Goal: Task Accomplishment & Management: Complete application form

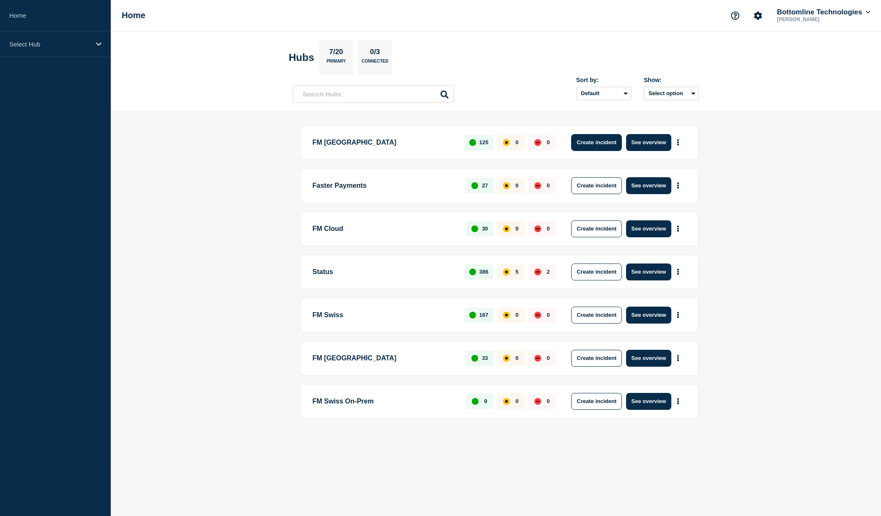
click at [594, 142] on button "Create incident" at bounding box center [596, 142] width 51 height 17
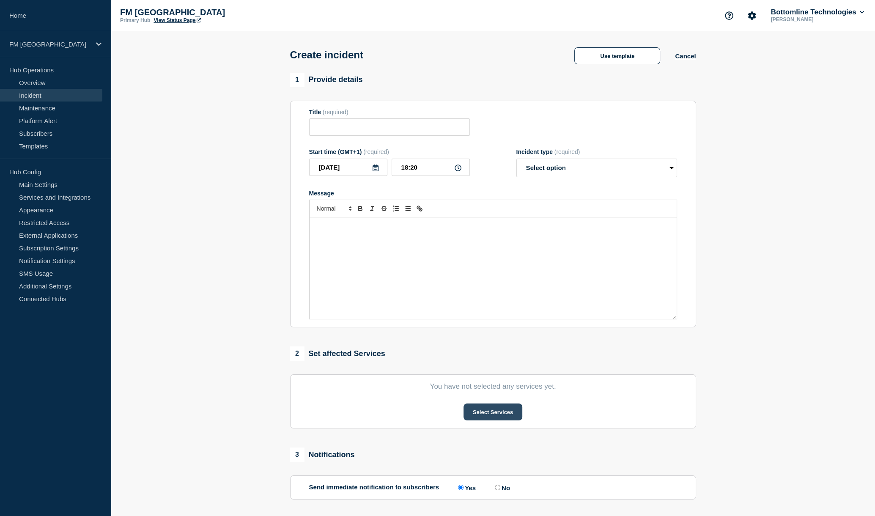
click at [512, 418] on button "Select Services" at bounding box center [492, 411] width 59 height 17
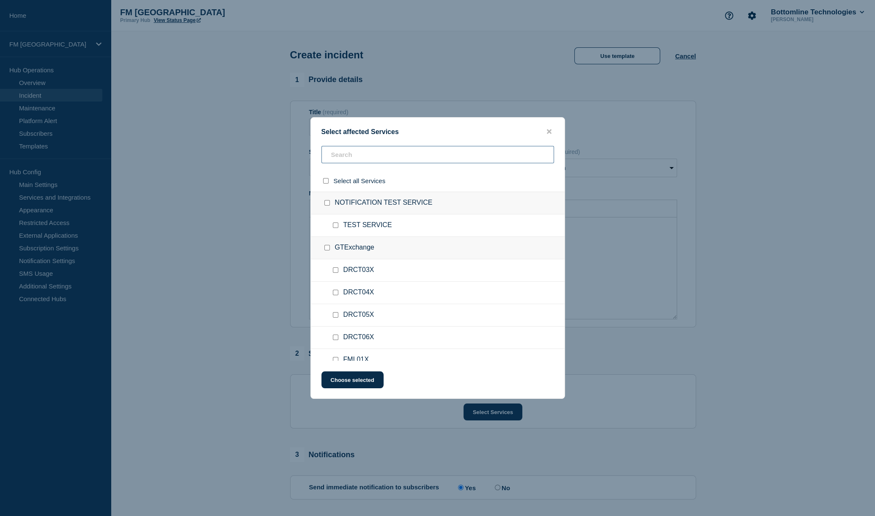
click at [358, 161] on input "text" at bounding box center [437, 154] width 232 height 17
type input "SAA"
checkbox input "true"
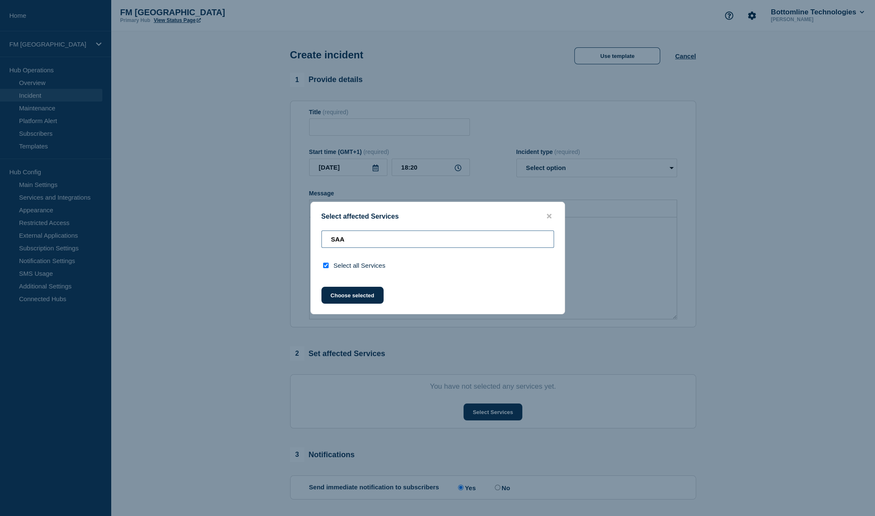
type input "SA"
checkbox input "false"
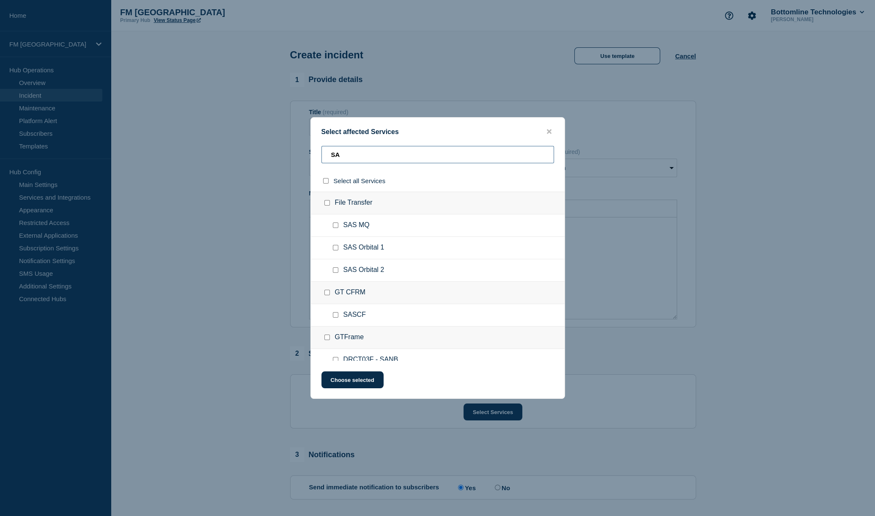
type input "S"
type input "Swi"
click at [353, 271] on span "PROD 1" at bounding box center [355, 270] width 25 height 8
click at [334, 271] on input "PROD 1 checkbox" at bounding box center [335, 269] width 5 height 5
checkbox input "true"
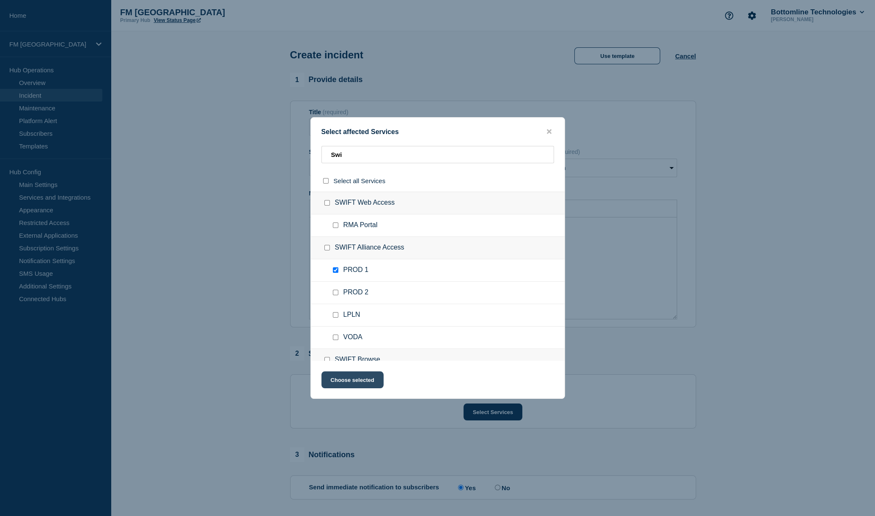
click at [354, 379] on button "Choose selected" at bounding box center [352, 379] width 62 height 17
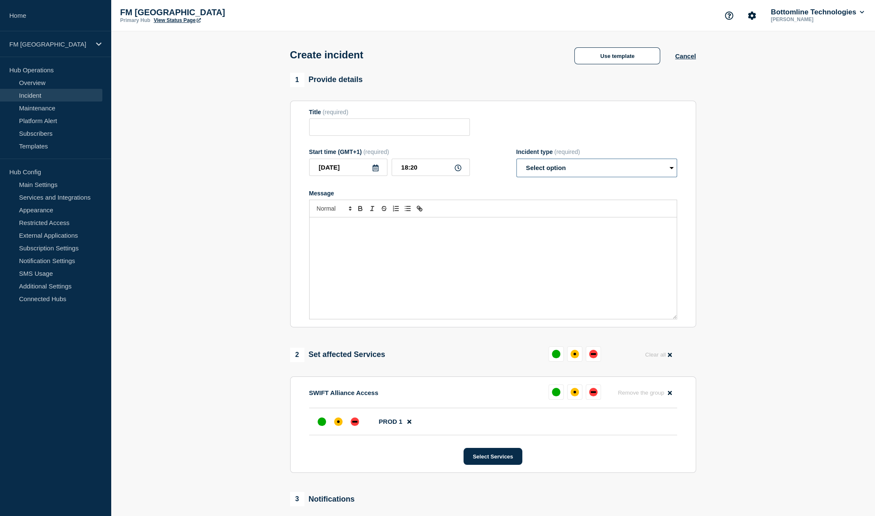
drag, startPoint x: 583, startPoint y: 168, endPoint x: 626, endPoint y: 158, distance: 43.5
click at [583, 168] on select "Select option Investigating Identified Monitoring" at bounding box center [596, 168] width 161 height 19
drag, startPoint x: 608, startPoint y: 132, endPoint x: 611, endPoint y: 121, distance: 11.4
click at [608, 132] on div "Title (required)" at bounding box center [493, 122] width 368 height 27
click at [615, 57] on button "Use template" at bounding box center [617, 55] width 86 height 17
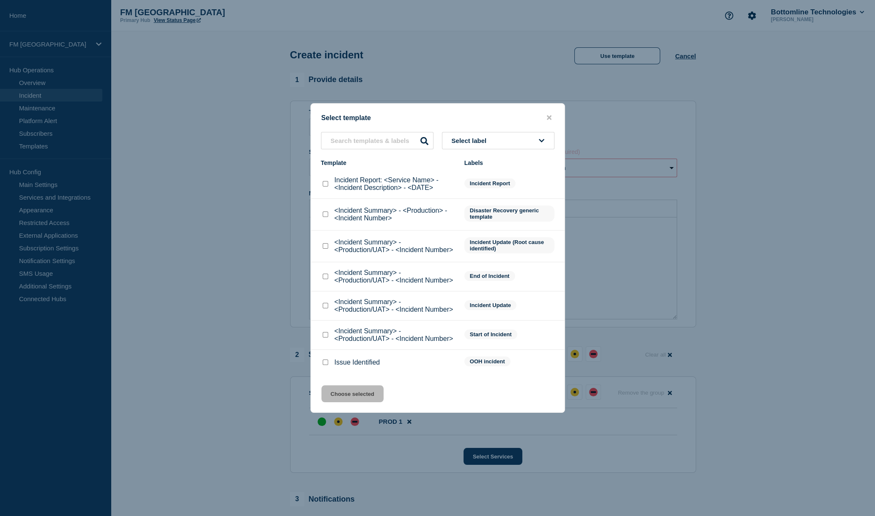
click at [328, 334] on input "<Incident Summary> - <Production/UAT> - <Incident Number> checkbox" at bounding box center [325, 334] width 5 height 5
checkbox input "true"
click at [345, 391] on button "Choose selected" at bounding box center [352, 393] width 62 height 17
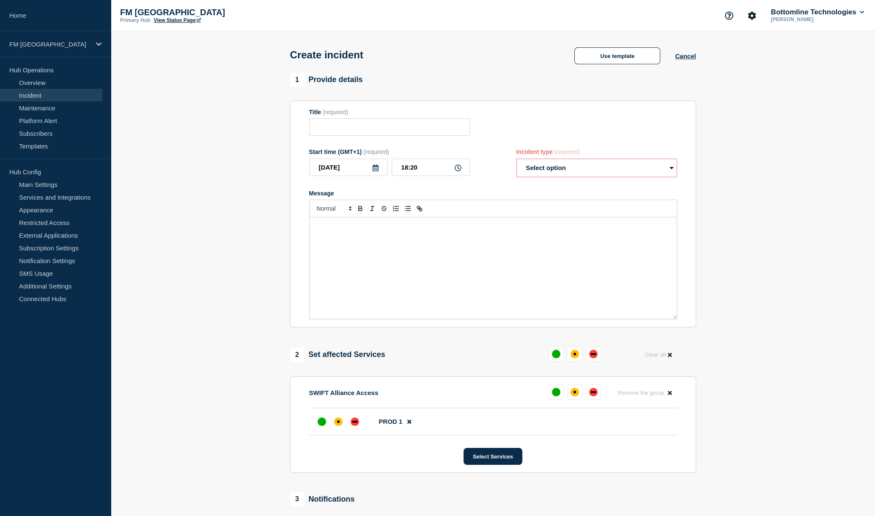
type input "<Incident Summary> - <Production/UAT> - <Incident Number>"
select select "identified"
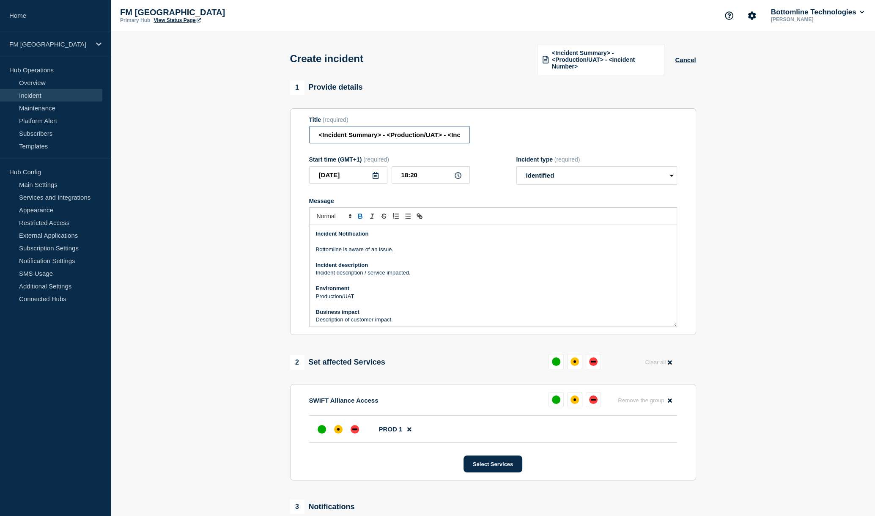
drag, startPoint x: 380, startPoint y: 137, endPoint x: 176, endPoint y: 132, distance: 203.8
click at [176, 132] on section "1 Provide details Title (required) <Incident Summary> - <Production/UAT> - <Inc…" at bounding box center [493, 344] width 764 height 528
type input "SWIFT Alliance Access application down - Production"
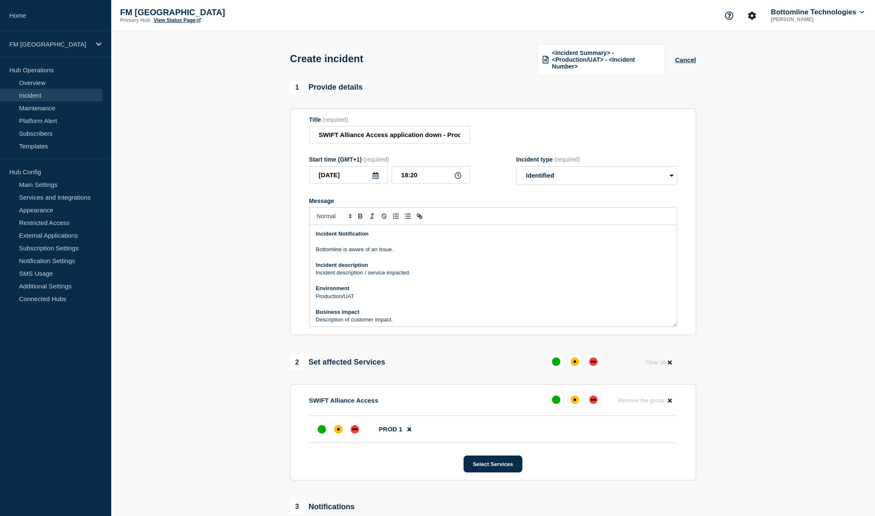
click at [404, 253] on p "Bottomline is aware of an issue." at bounding box center [493, 250] width 354 height 8
click at [413, 135] on input "SWIFT Alliance Access application down - Production" at bounding box center [389, 134] width 161 height 17
drag, startPoint x: 413, startPoint y: 135, endPoint x: 309, endPoint y: 132, distance: 103.2
click at [309, 132] on input "SWIFT Alliance Access application down - Production" at bounding box center [389, 134] width 161 height 17
click at [426, 252] on p "Bottomline is aware of an issue affecting the SA" at bounding box center [493, 250] width 354 height 8
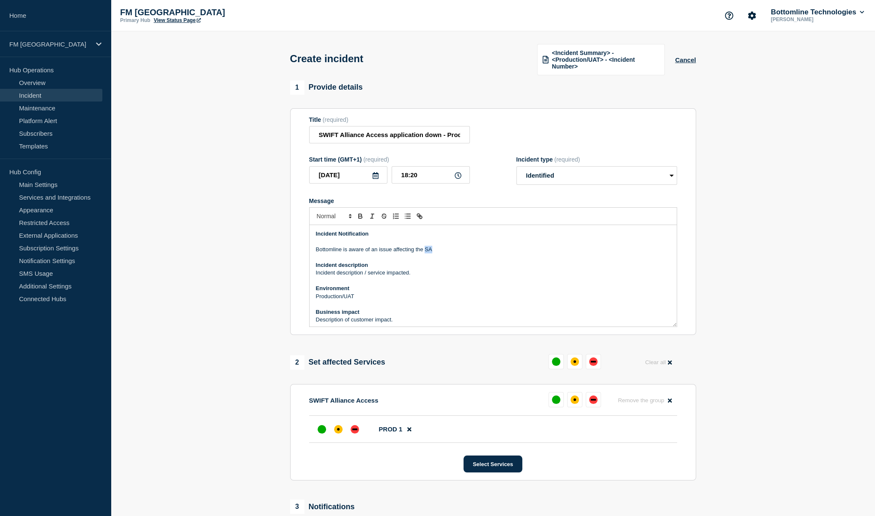
click at [426, 252] on p "Bottomline is aware of an issue affecting the SA" at bounding box center [493, 250] width 354 height 8
click at [429, 249] on p "Bottomline is aware of an issue affecting the SWIFT Alliance Access application…" at bounding box center [493, 250] width 354 height 8
drag, startPoint x: 429, startPoint y: 249, endPoint x: 487, endPoint y: 251, distance: 58.4
click at [489, 251] on p "Bottomline is aware of an issue affecting the SWIFT Alliance Access application…" at bounding box center [493, 250] width 354 height 8
copy p "SWIFT Alliance Access application"
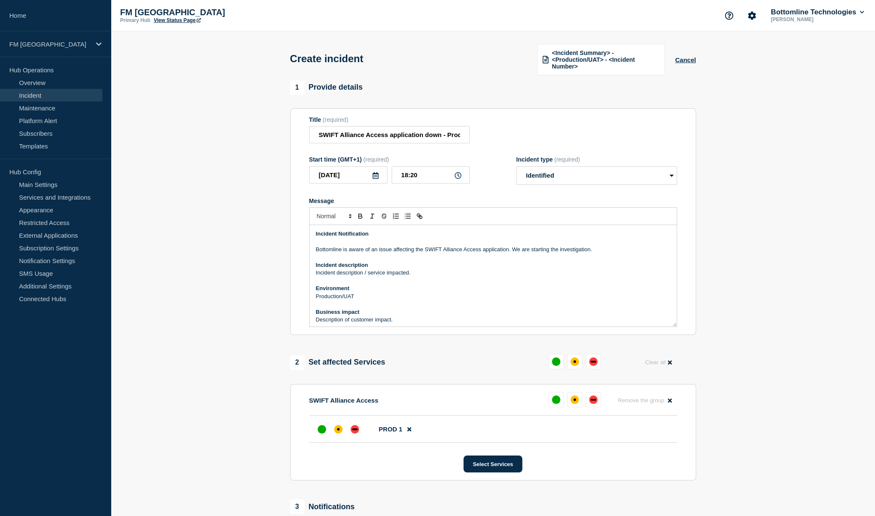
click at [402, 276] on p "Incident description / service impacted." at bounding box center [493, 273] width 354 height 8
drag, startPoint x: 402, startPoint y: 276, endPoint x: 311, endPoint y: 275, distance: 90.9
click at [311, 275] on div "Incident Notification Bottomline is aware of an issue affecting the SWIFT Allia…" at bounding box center [492, 275] width 367 height 101
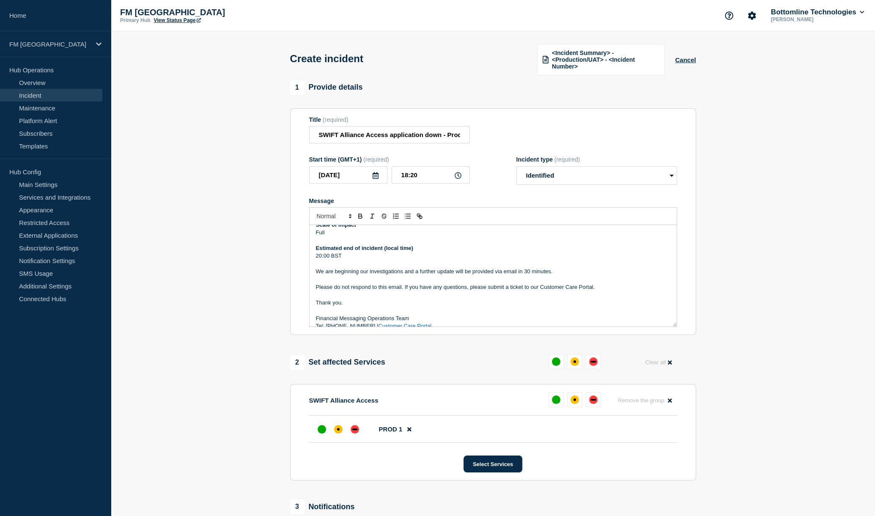
scroll to position [96, 0]
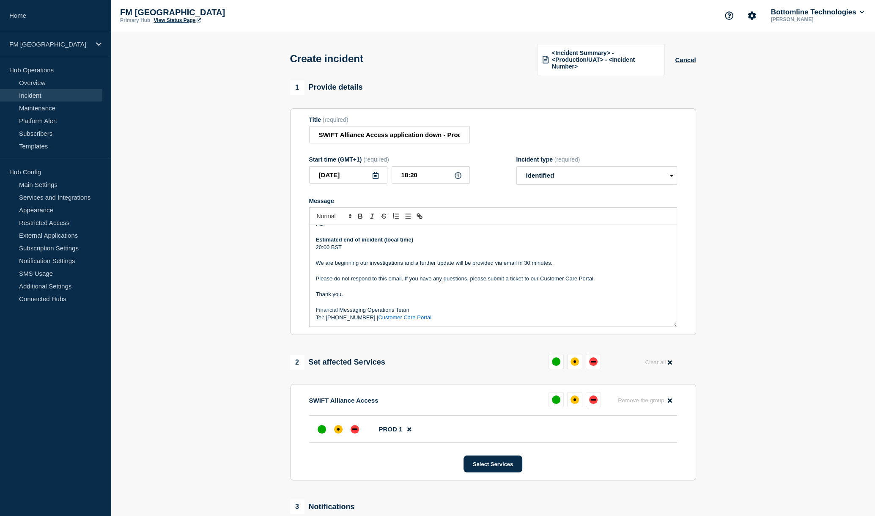
click at [394, 310] on p "Financial Messaging Operations Team" at bounding box center [493, 310] width 354 height 8
click at [352, 427] on div "down" at bounding box center [354, 429] width 8 height 8
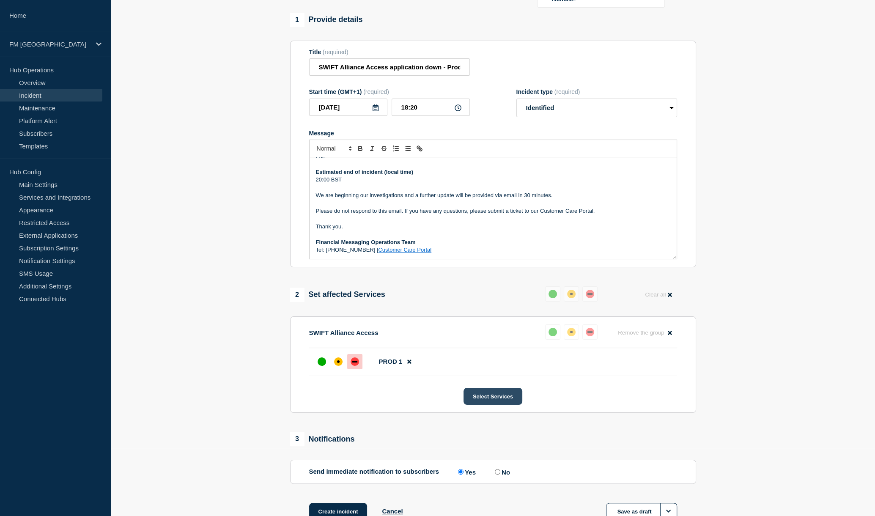
scroll to position [129, 0]
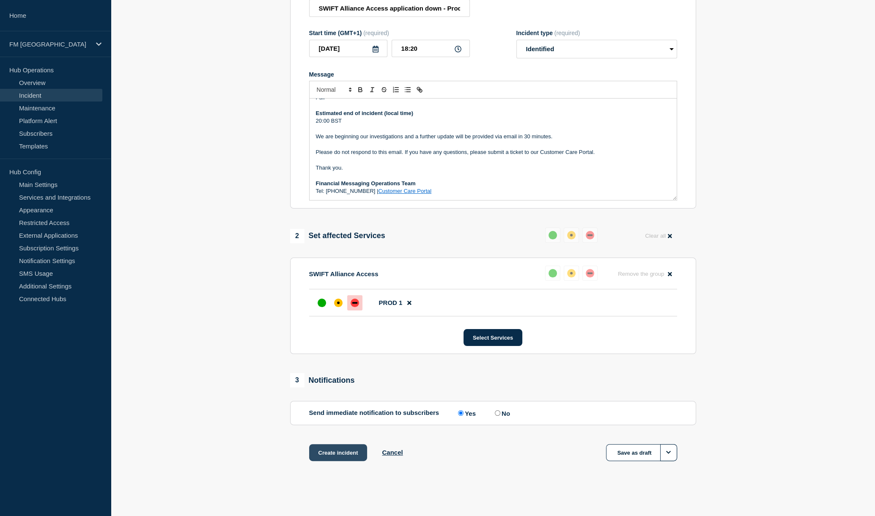
click at [335, 452] on button "Create incident" at bounding box center [338, 452] width 58 height 17
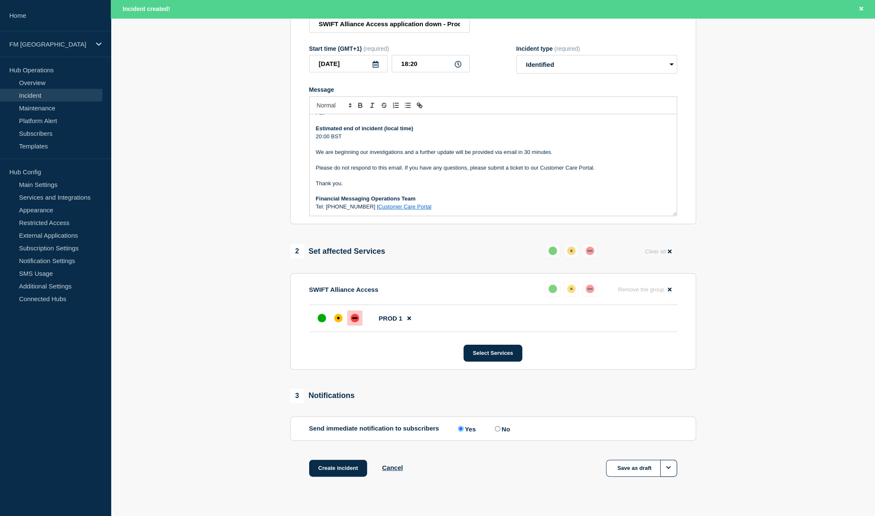
scroll to position [147, 0]
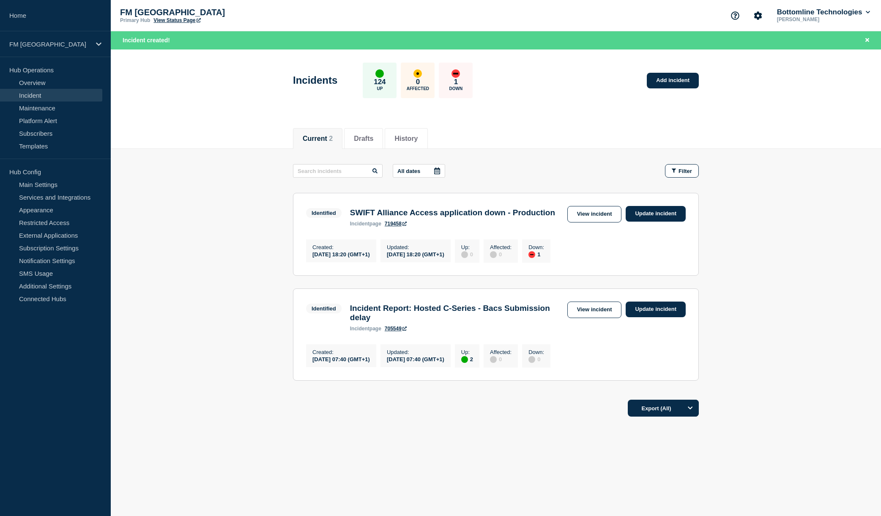
drag, startPoint x: 736, startPoint y: 194, endPoint x: 584, endPoint y: 76, distance: 192.2
click at [735, 192] on main "All dates Filter Identified 1 Down SWIFT Alliance Access application down - Pro…" at bounding box center [496, 271] width 770 height 244
click at [610, 219] on link "View incident" at bounding box center [594, 214] width 55 height 16
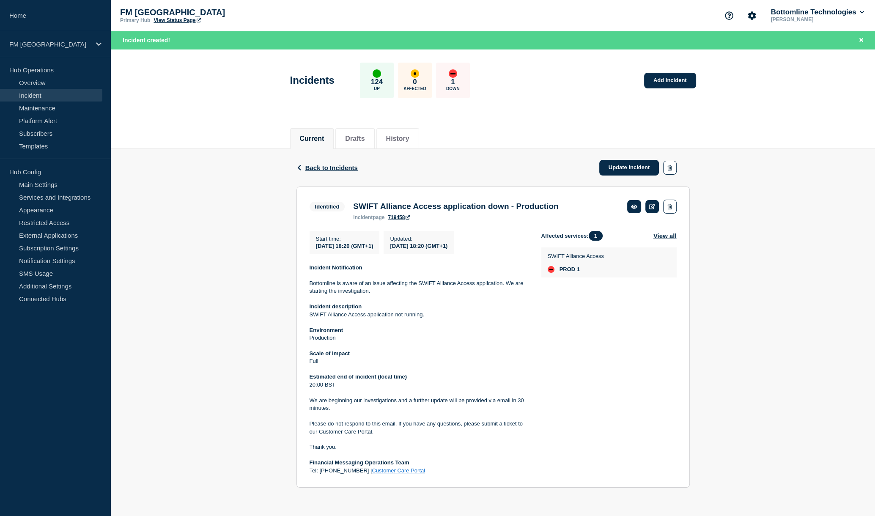
click at [826, 129] on div "Current Drafts History" at bounding box center [493, 134] width 764 height 29
click at [752, 402] on div "Back Back to Incidents Update incident Identified SWIFT Alliance Access applica…" at bounding box center [493, 324] width 764 height 351
click at [629, 168] on link "Update incident" at bounding box center [629, 168] width 60 height 16
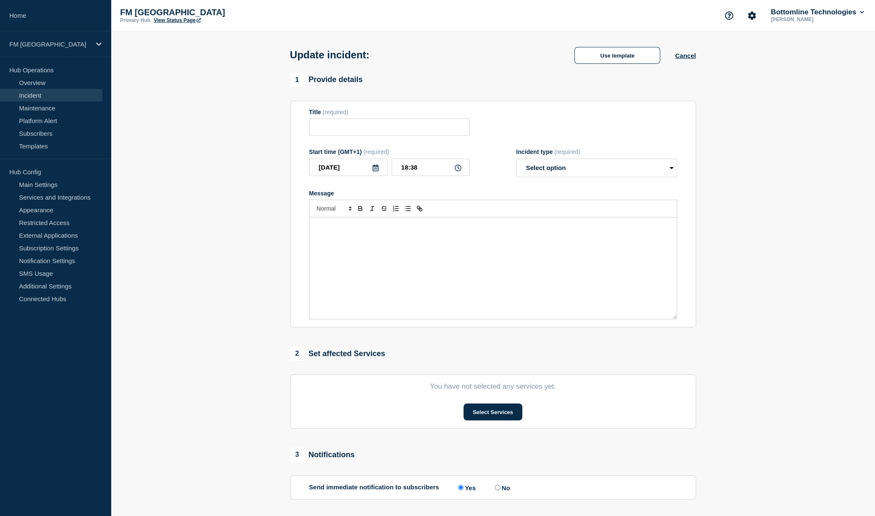
type input "SWIFT Alliance Access application down - Production"
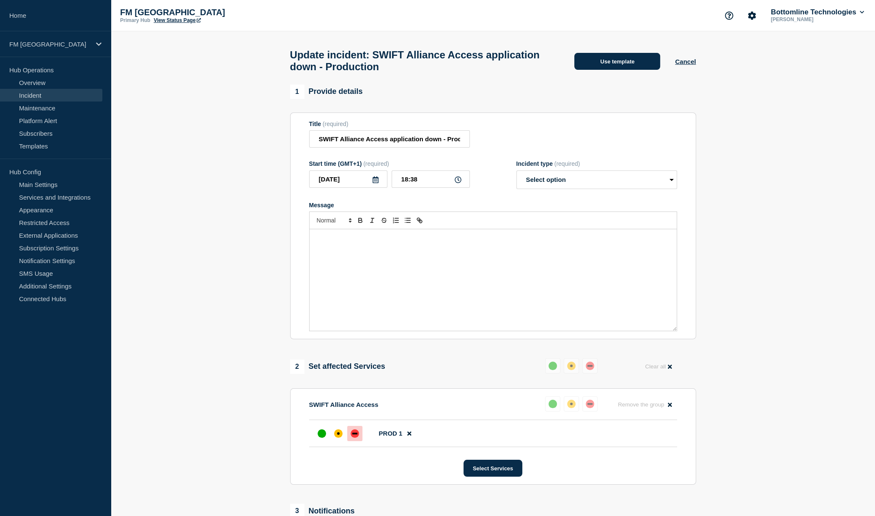
click at [608, 63] on button "Use template" at bounding box center [617, 61] width 86 height 17
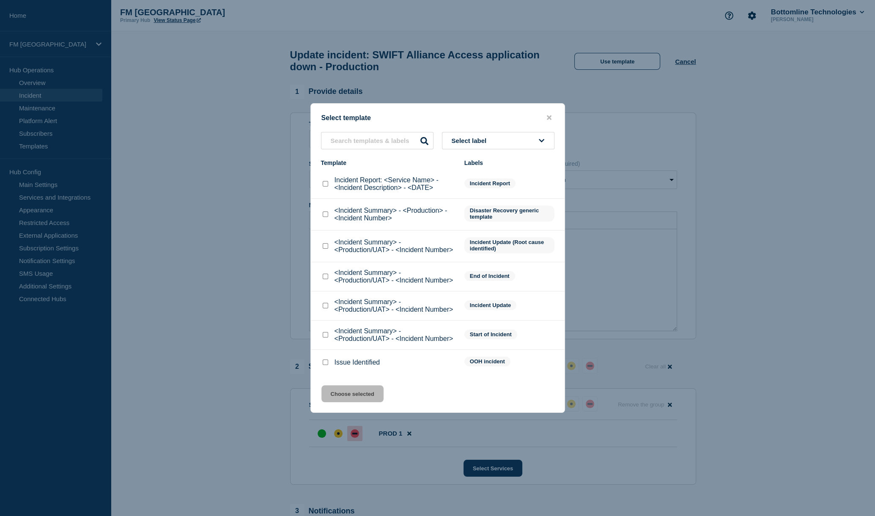
click at [326, 304] on input "<Incident Summary> - <Production/UAT> - <Incident Number> checkbox" at bounding box center [325, 305] width 5 height 5
checkbox input "true"
click at [357, 399] on button "Choose selected" at bounding box center [352, 393] width 62 height 17
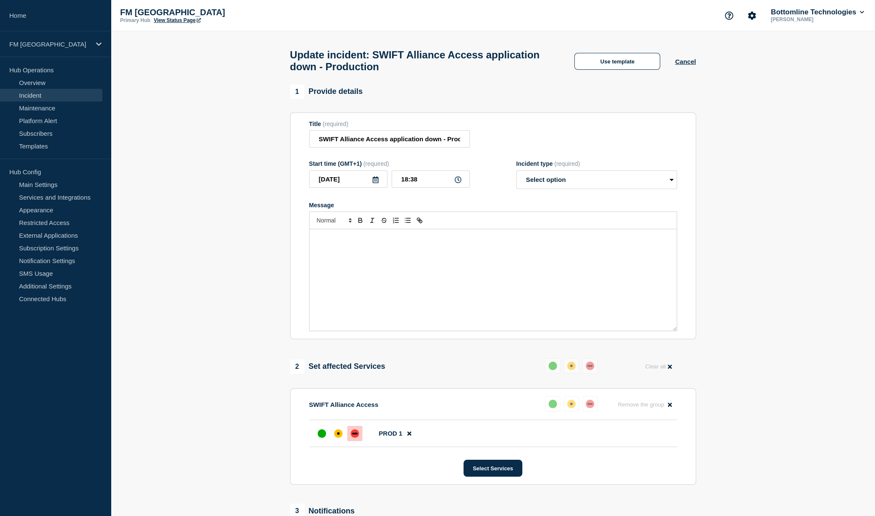
select select "investigating"
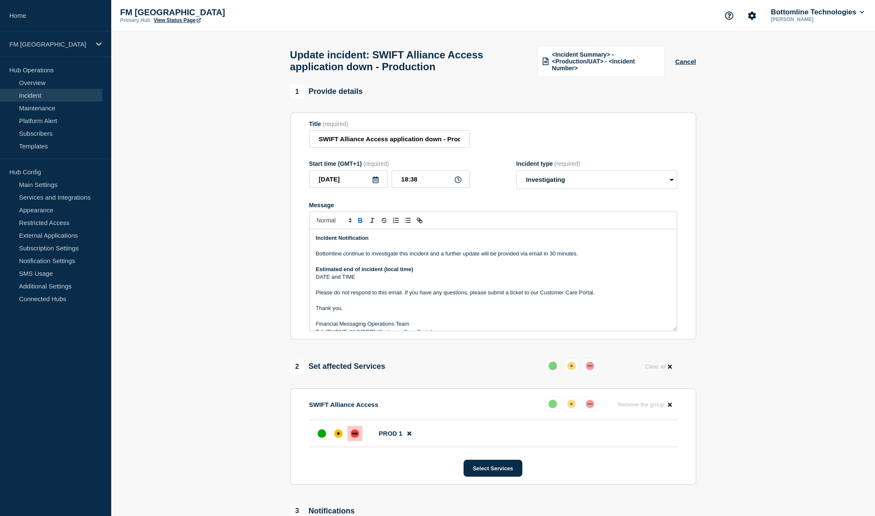
click at [374, 257] on p "Bottomline continue to investigate this incident and a further update will be p…" at bounding box center [493, 254] width 354 height 8
click at [358, 257] on p "Bottomline continue to investigate this incident and a further update will be p…" at bounding box center [493, 254] width 354 height 8
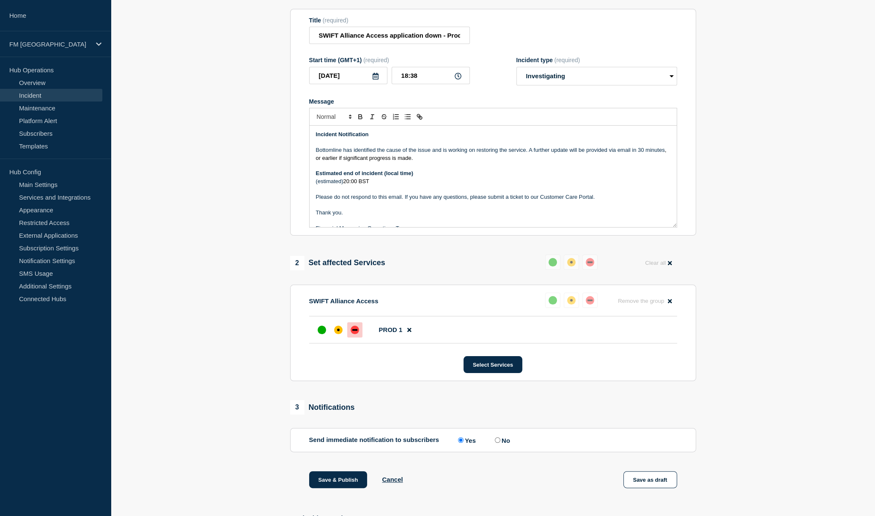
scroll to position [186, 0]
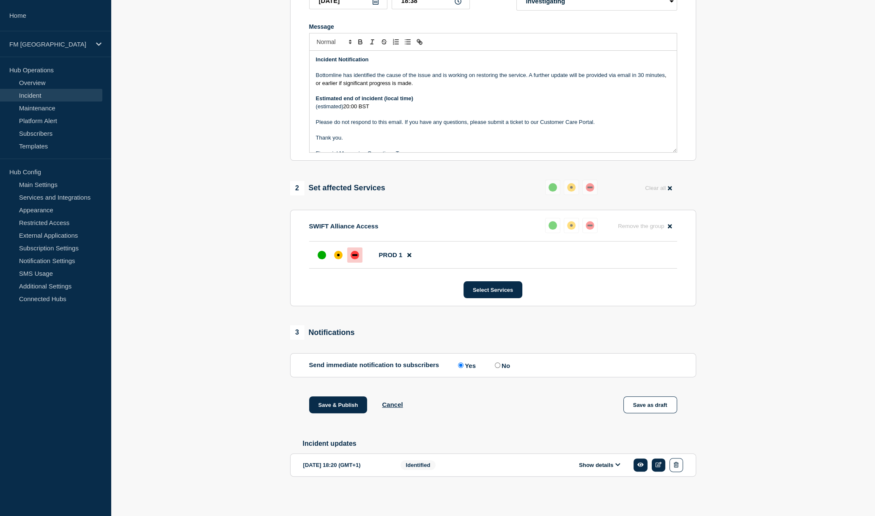
drag, startPoint x: 348, startPoint y: 406, endPoint x: 408, endPoint y: 360, distance: 75.3
click at [350, 406] on button "Save & Publish" at bounding box center [338, 404] width 58 height 17
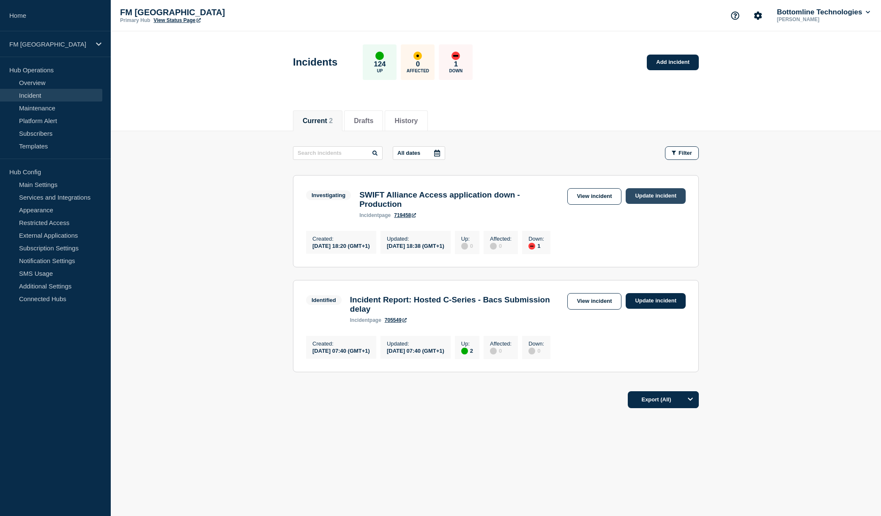
click at [637, 197] on link "Update incident" at bounding box center [656, 196] width 60 height 16
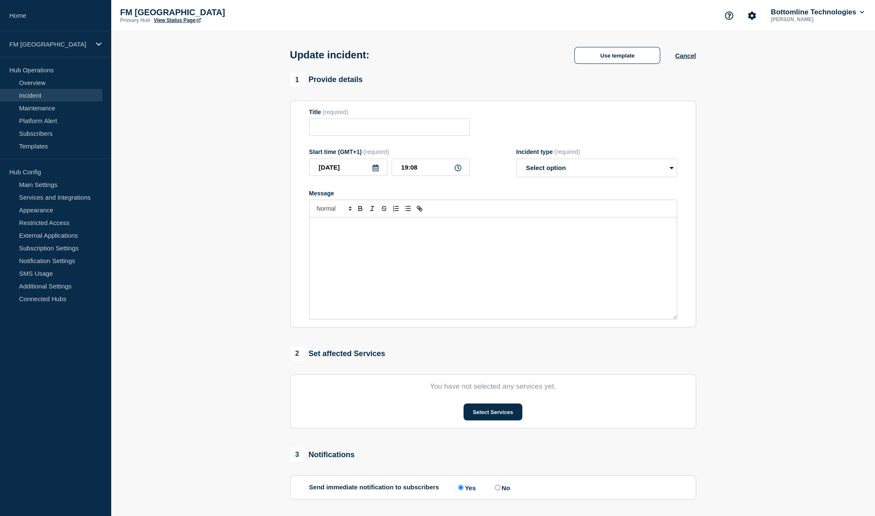
type input "SWIFT Alliance Access application down - Production"
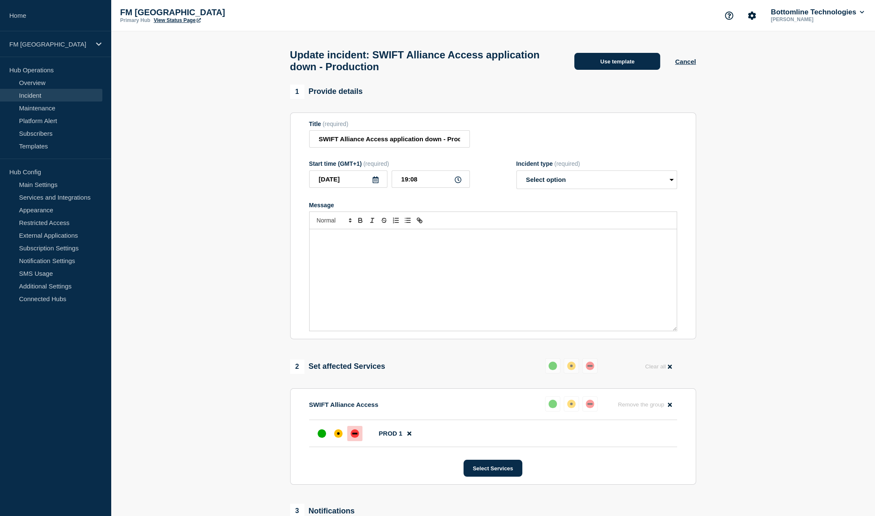
click at [606, 67] on button "Use template" at bounding box center [617, 61] width 86 height 17
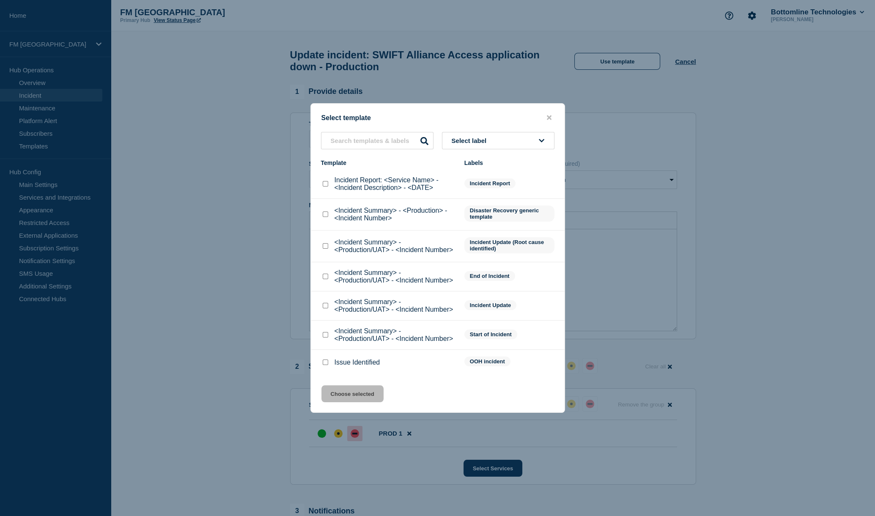
click at [324, 306] on input "<Incident Summary> - <Production/UAT> - <Incident Number> checkbox" at bounding box center [325, 305] width 5 height 5
checkbox input "true"
click at [344, 402] on button "Choose selected" at bounding box center [352, 393] width 62 height 17
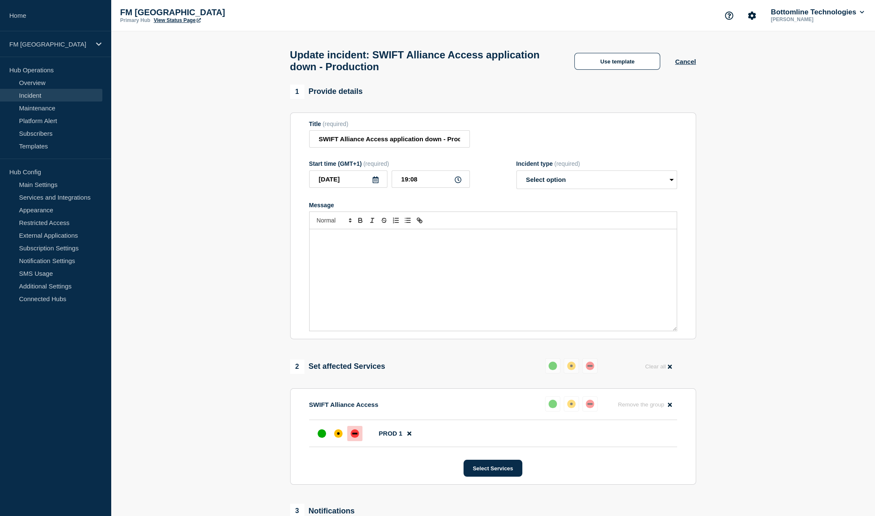
select select "investigating"
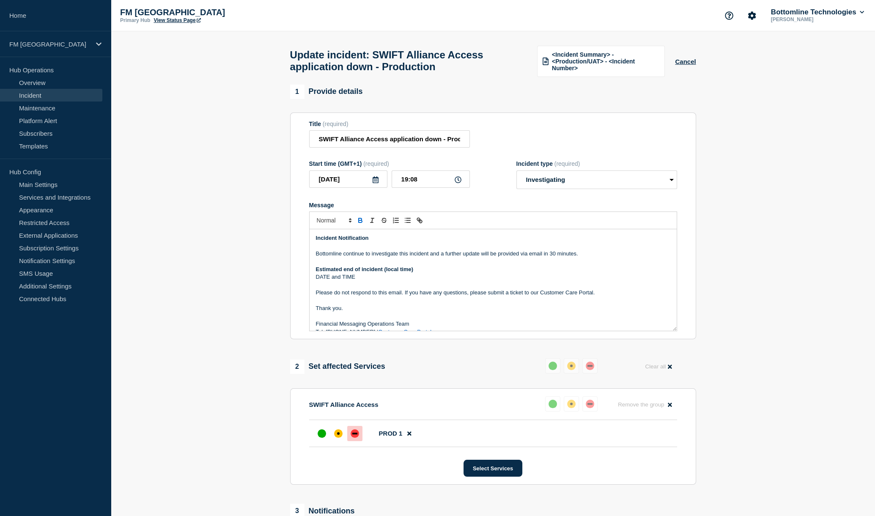
click at [369, 257] on p "Bottomline continue to investigate this incident and a further update will be p…" at bounding box center [493, 254] width 354 height 8
click at [364, 257] on p "Bottomline continue to investigate this incident and a further update will be p…" at bounding box center [493, 254] width 354 height 8
drag, startPoint x: 364, startPoint y: 259, endPoint x: 564, endPoint y: 258, distance: 200.4
click at [564, 257] on p "Bottomline continue to investigate this incident and a further update will be p…" at bounding box center [493, 254] width 354 height 8
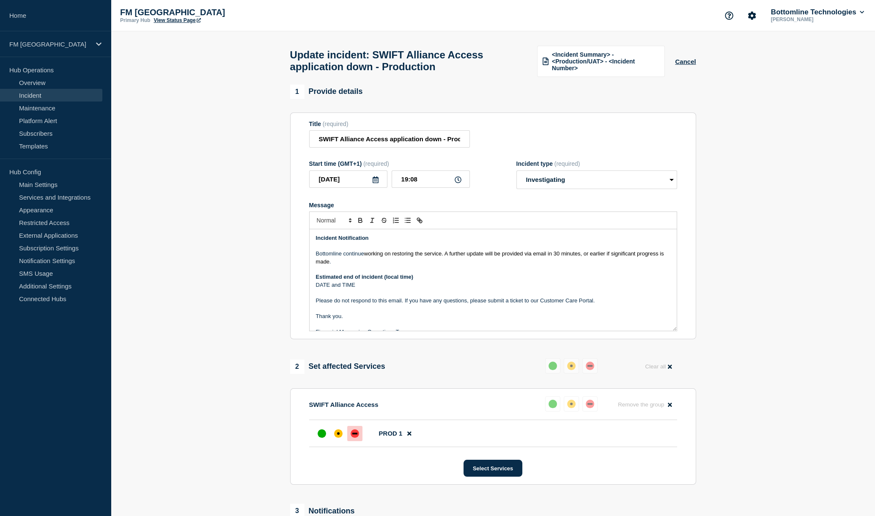
click at [349, 289] on p "DATE and TIME" at bounding box center [493, 285] width 354 height 8
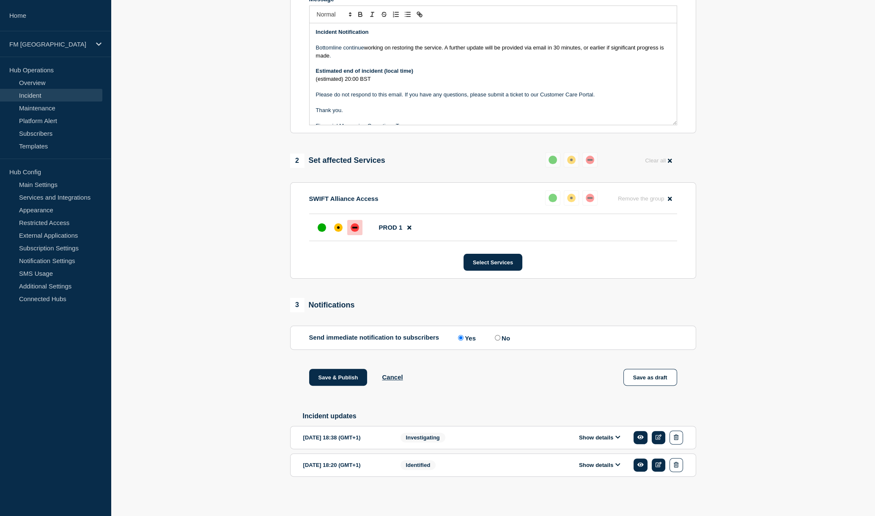
scroll to position [213, 0]
click at [336, 376] on button "Save & Publish" at bounding box center [338, 377] width 58 height 17
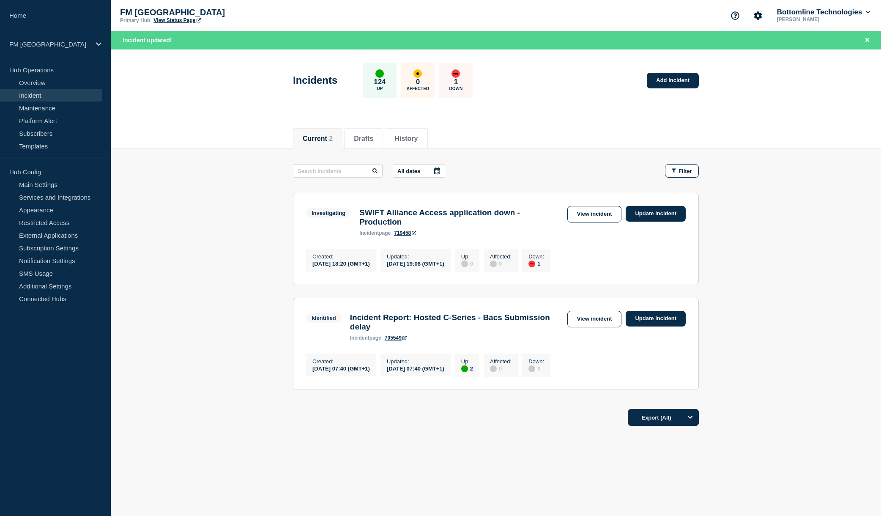
drag, startPoint x: 785, startPoint y: 324, endPoint x: 788, endPoint y: 328, distance: 4.5
click at [788, 328] on main "All dates Filter Investigating 1 Down SWIFT Alliance Access application down - …" at bounding box center [496, 276] width 770 height 254
click at [765, 167] on main "All dates Filter Investigating 1 Down SWIFT Alliance Access application down - …" at bounding box center [496, 276] width 770 height 254
click at [648, 216] on link "Update incident" at bounding box center [656, 214] width 60 height 16
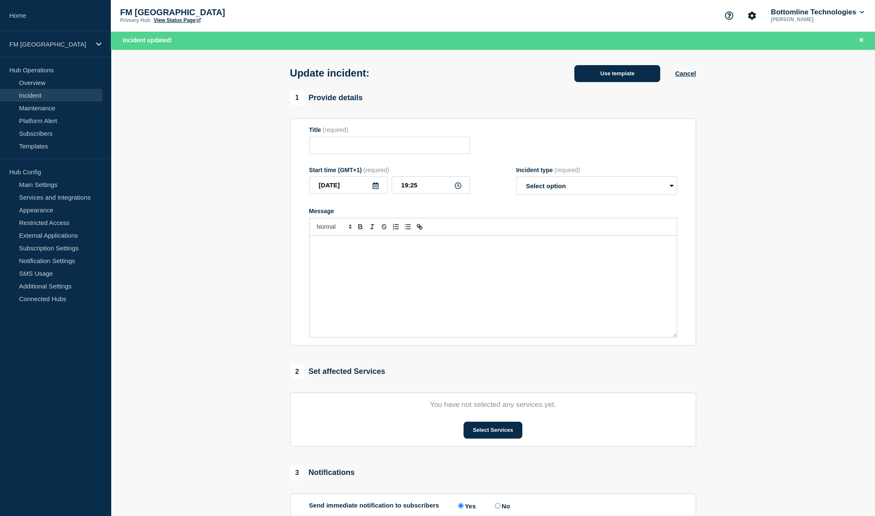
type input "SWIFT Alliance Access application down - Production"
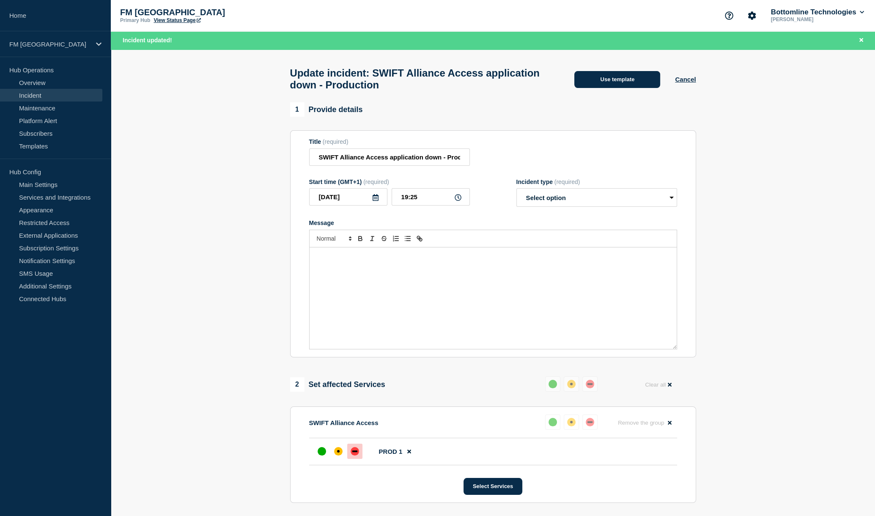
click at [615, 83] on button "Use template" at bounding box center [617, 79] width 86 height 17
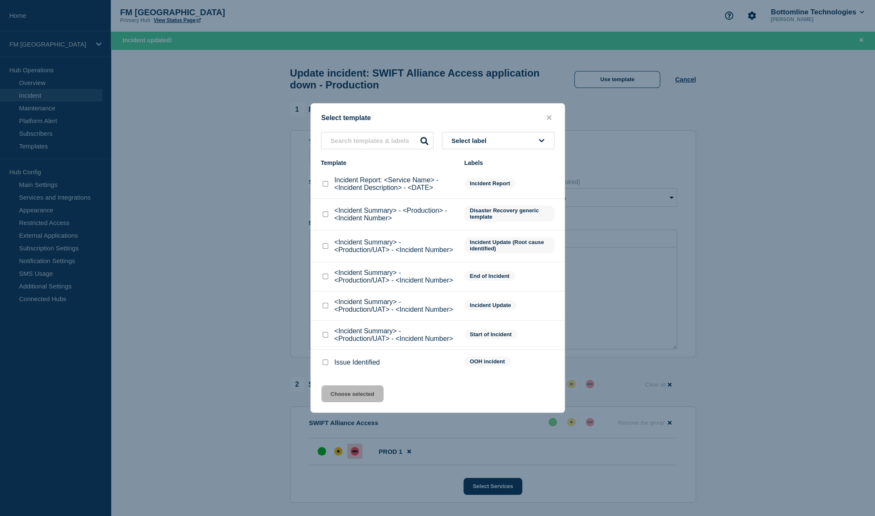
click at [328, 279] on div at bounding box center [325, 276] width 8 height 8
click at [325, 279] on input "<Incident Summary> - <Production/UAT> - <Incident Number> checkbox" at bounding box center [325, 275] width 5 height 5
checkbox input "true"
click at [352, 399] on button "Choose selected" at bounding box center [352, 393] width 62 height 17
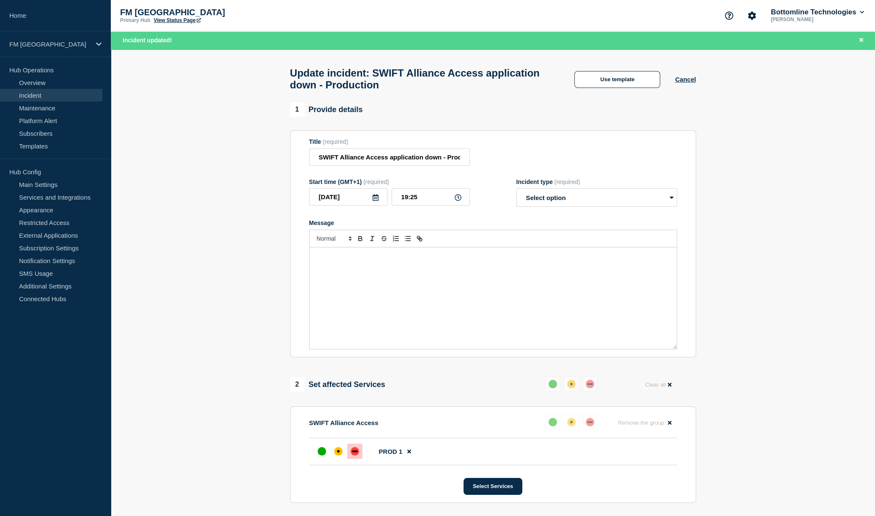
select select "resolved"
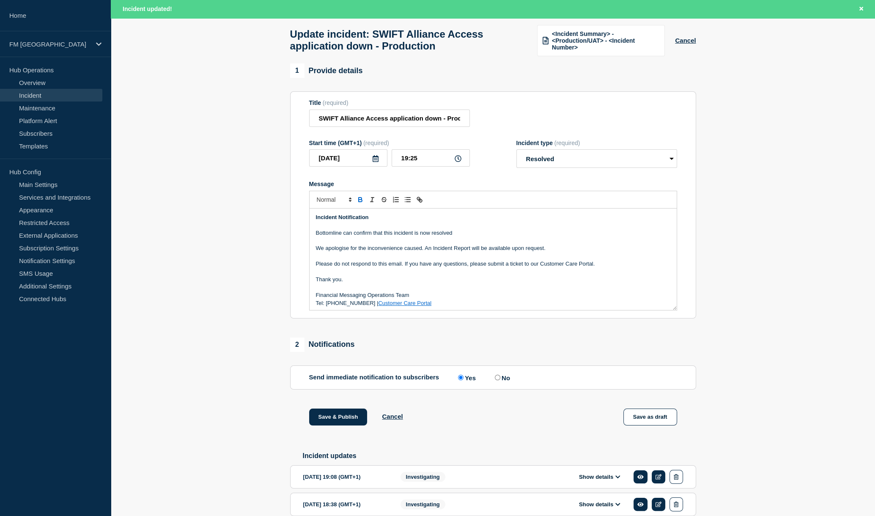
scroll to position [112, 0]
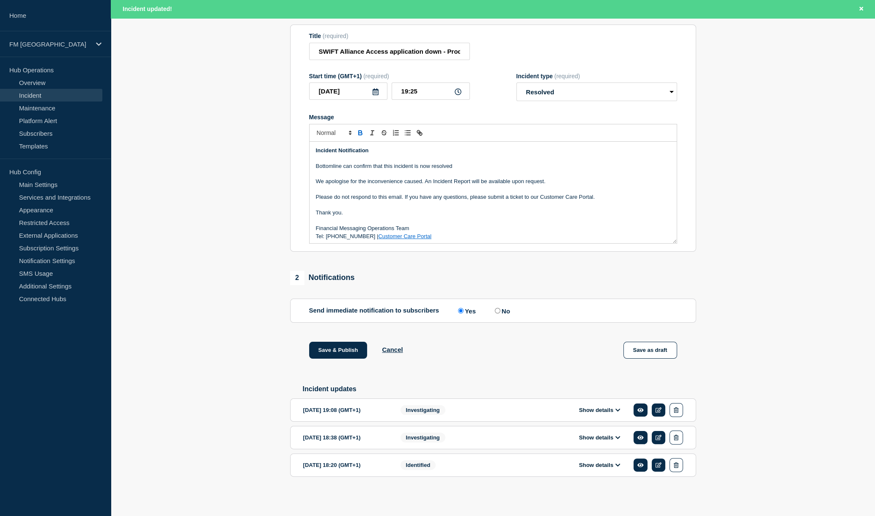
click at [455, 162] on p "Bottomline can confirm that this incident is now resolved" at bounding box center [493, 166] width 354 height 8
click at [775, 245] on section "1 Provide details Title (required) SWIFT Alliance Access application down - Pro…" at bounding box center [493, 250] width 764 height 506
click at [397, 227] on p "Financial Messaging Operations Team" at bounding box center [493, 228] width 354 height 8
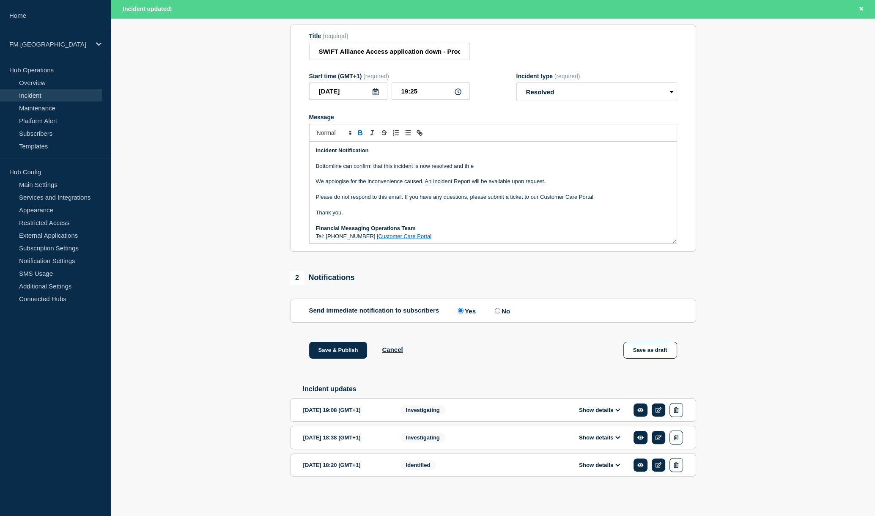
click at [489, 163] on p "Bottomline can confirm that this incident is now resolved and th e" at bounding box center [493, 166] width 354 height 8
click at [722, 328] on section "1 Provide details Title (required) SWIFT Alliance Access application down - Pro…" at bounding box center [493, 250] width 764 height 506
click at [712, 229] on section "1 Provide details Title (required) SWIFT Alliance Access application down - Pro…" at bounding box center [493, 250] width 764 height 506
click at [443, 165] on p "Bottomline can confirm that this incident is now resolved and the" at bounding box center [493, 166] width 354 height 8
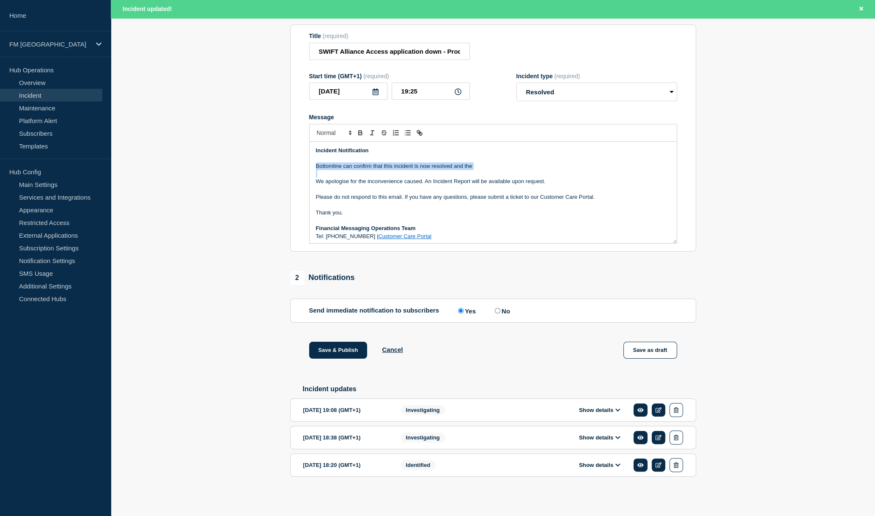
drag, startPoint x: 443, startPoint y: 165, endPoint x: 484, endPoint y: 164, distance: 40.6
click at [444, 166] on p "Bottomline can confirm that this incident is now resolved and the" at bounding box center [493, 166] width 354 height 8
click at [484, 164] on p "Bottomline can confirm that this incident is now resolved and the" at bounding box center [493, 166] width 354 height 8
click at [814, 302] on section "1 Provide details Title (required) SWIFT Alliance Access application down - Pro…" at bounding box center [493, 250] width 764 height 506
click at [483, 164] on p "Bottomline can confirm that this incident is now resolved and the" at bounding box center [493, 166] width 354 height 8
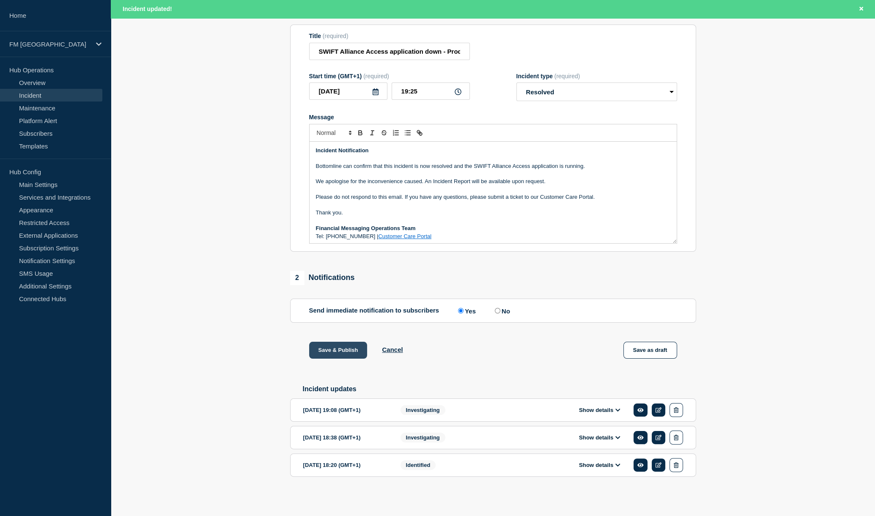
click at [348, 348] on button "Save & Publish" at bounding box center [338, 350] width 58 height 17
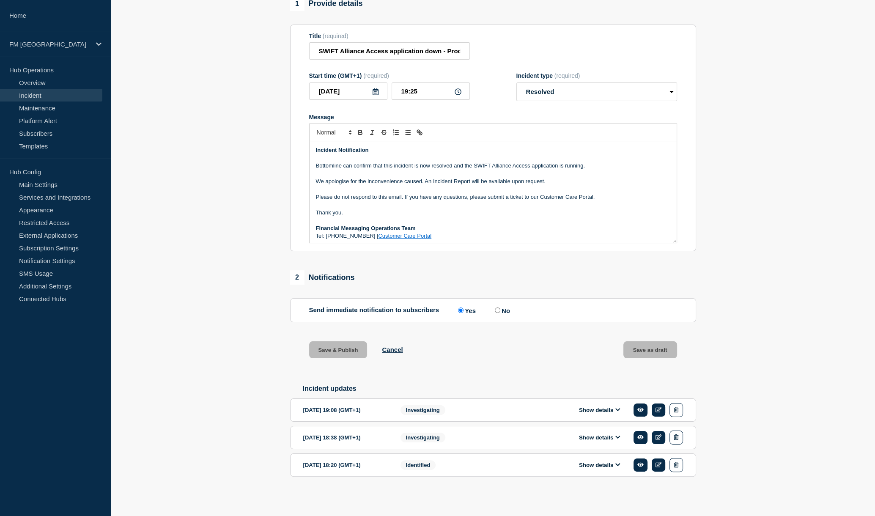
scroll to position [94, 0]
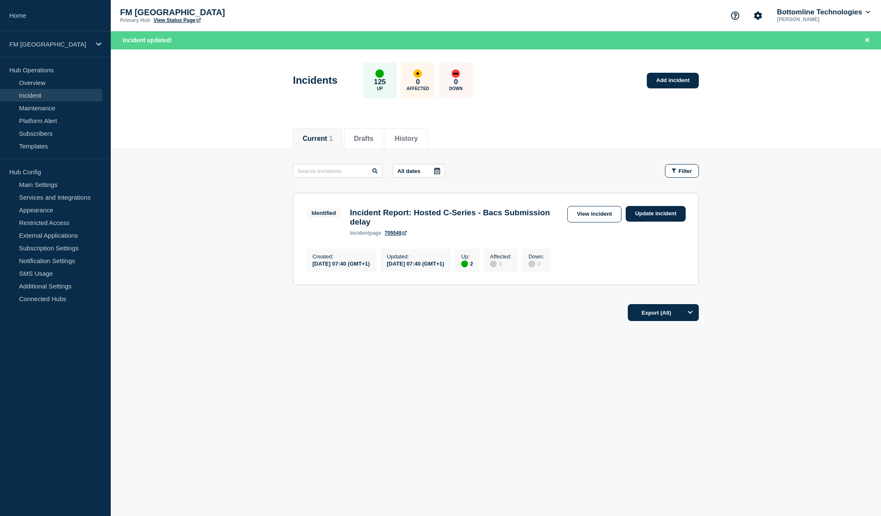
click at [760, 234] on main "All dates Filter Identified 2 Up Incident Report: Hosted C-Series - Bacs Submis…" at bounding box center [496, 223] width 770 height 149
